Goal: Find contact information: Find contact information

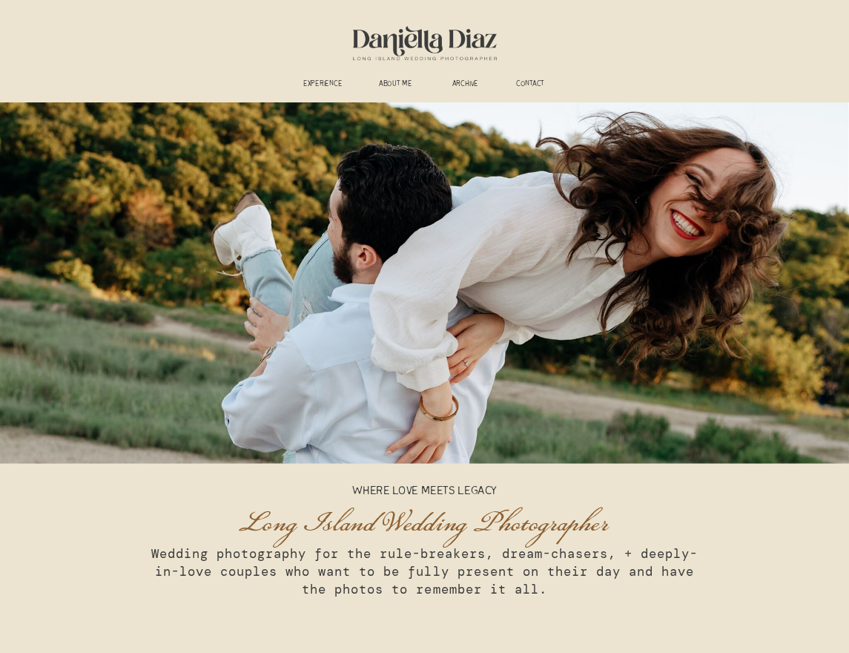
click at [392, 82] on h3 "ABOUT ME" at bounding box center [395, 85] width 53 height 10
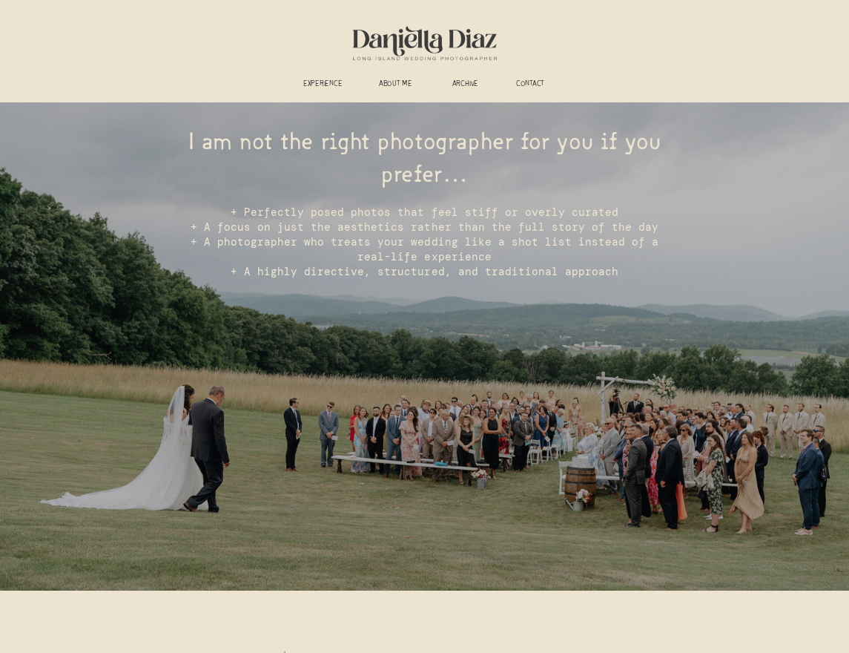
scroll to position [3390, 0]
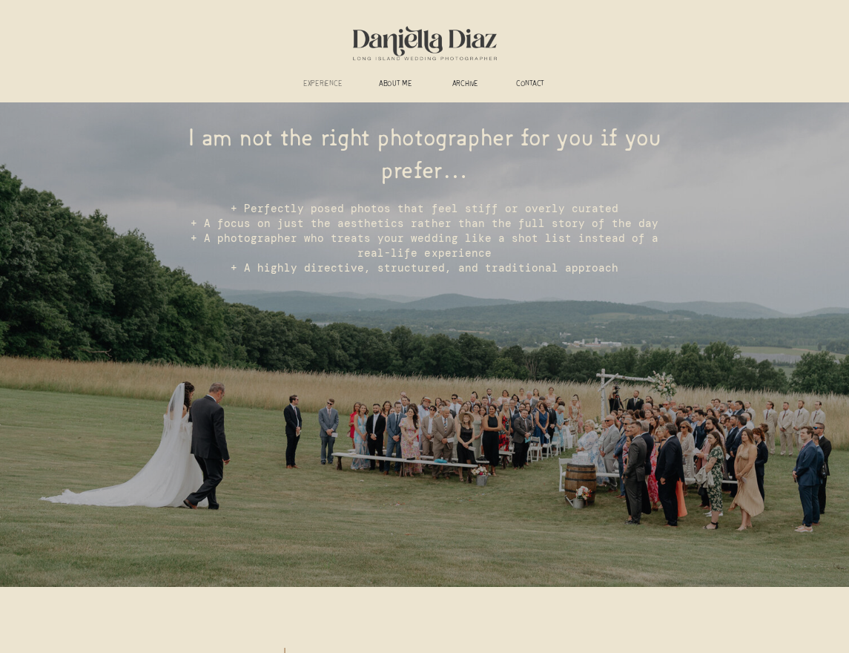
click at [318, 83] on h3 "experience" at bounding box center [323, 85] width 53 height 10
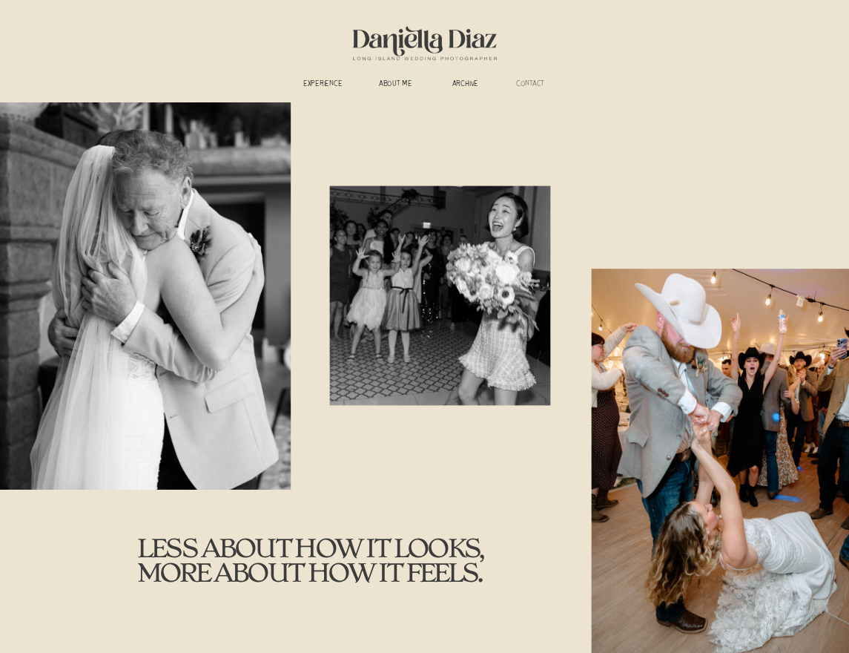
click at [530, 82] on h3 "CONTACT" at bounding box center [530, 85] width 45 height 10
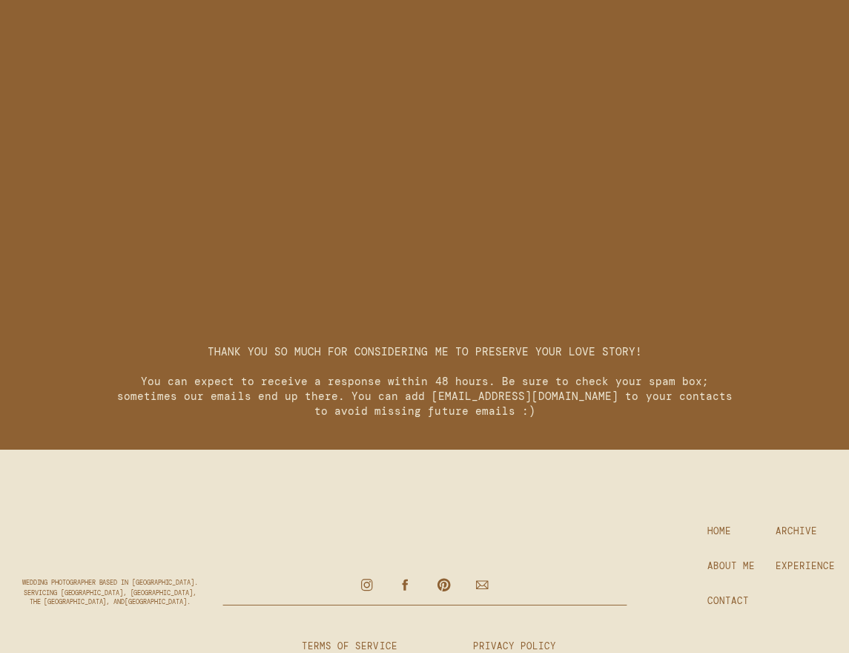
scroll to position [2031, 0]
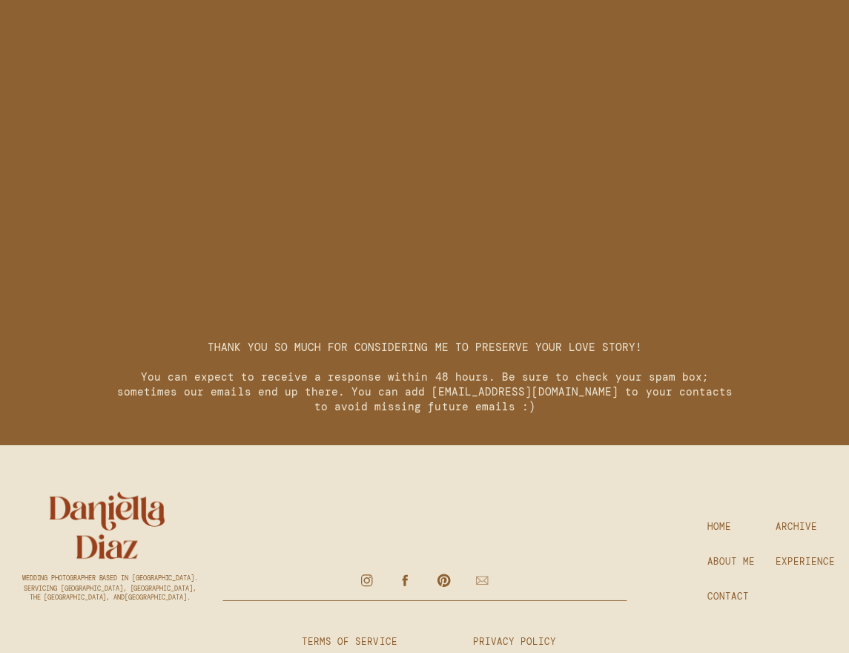
click at [475, 580] on icon at bounding box center [482, 580] width 15 height 16
